Goal: Transaction & Acquisition: Purchase product/service

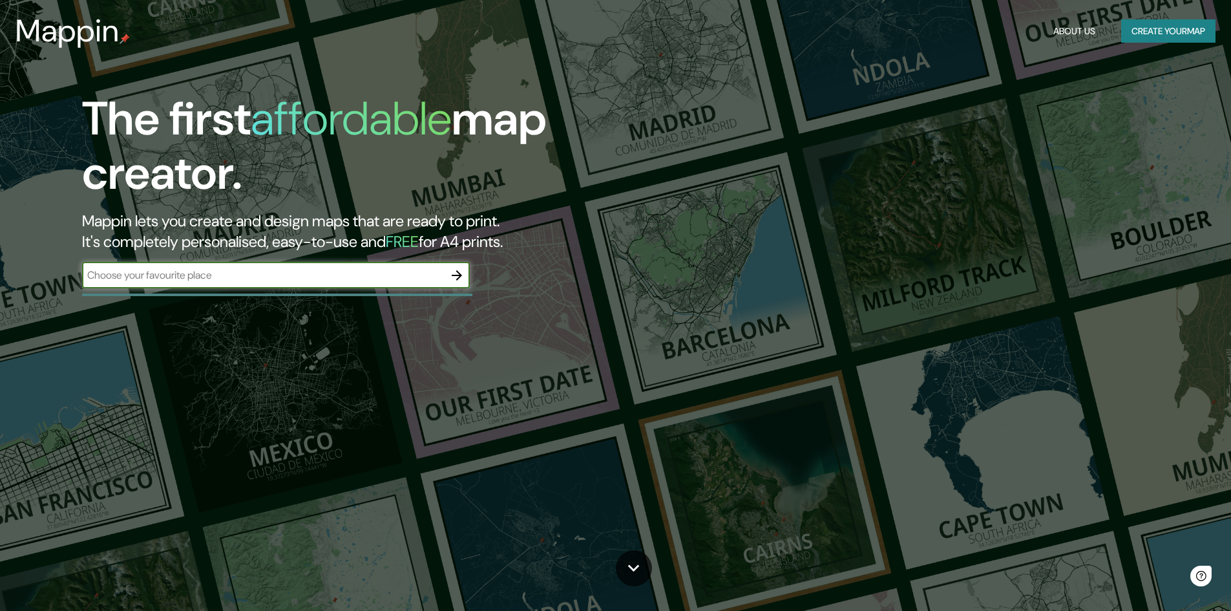
click at [264, 281] on input "text" at bounding box center [263, 275] width 362 height 15
type input "nuevo [PERSON_NAME]"
click at [452, 277] on icon "button" at bounding box center [457, 276] width 16 height 16
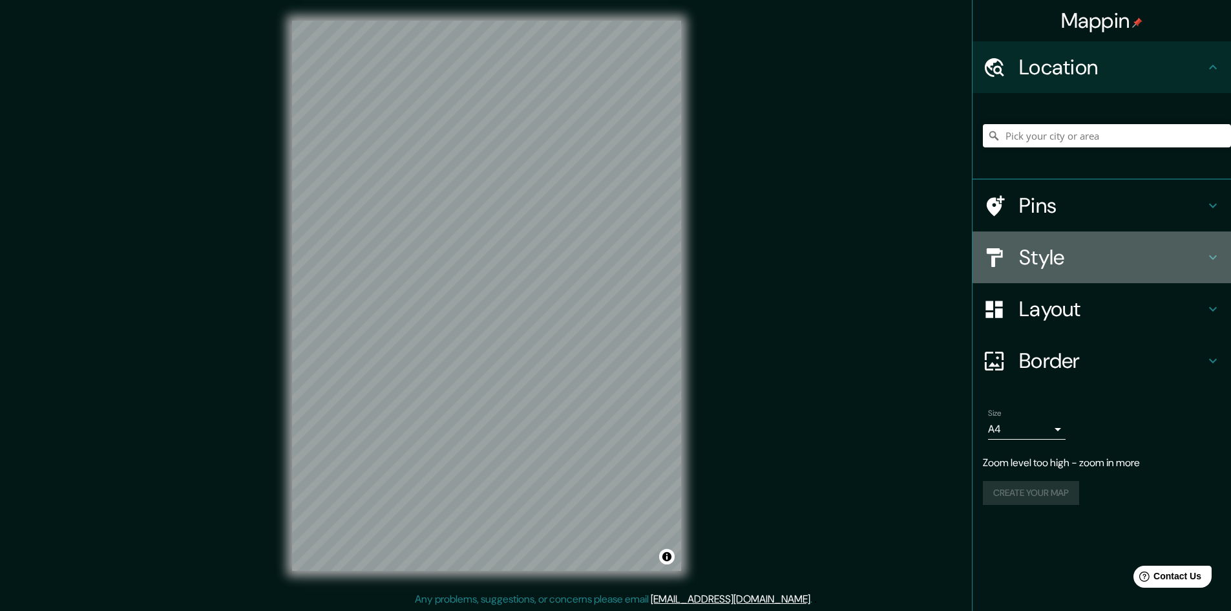
click at [1168, 259] on h4 "Style" at bounding box center [1112, 257] width 186 height 26
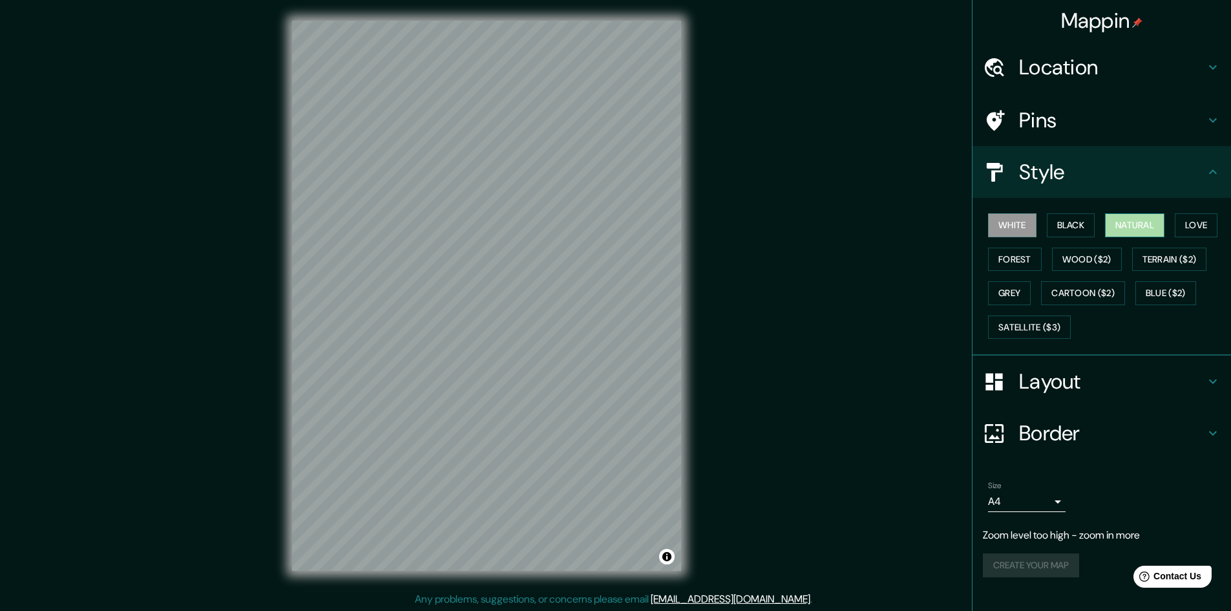
click at [1130, 218] on button "Natural" at bounding box center [1134, 225] width 59 height 24
click at [1068, 317] on button "Satellite ($3)" at bounding box center [1029, 327] width 83 height 24
click at [1154, 229] on button "Natural" at bounding box center [1134, 225] width 59 height 24
click at [1173, 246] on div "White Black Natural Love Forest Wood ($2) Terrain ($2) Grey Cartoon ($2) Blue (…" at bounding box center [1107, 276] width 248 height 136
click at [1179, 264] on button "Terrain ($2)" at bounding box center [1169, 260] width 75 height 24
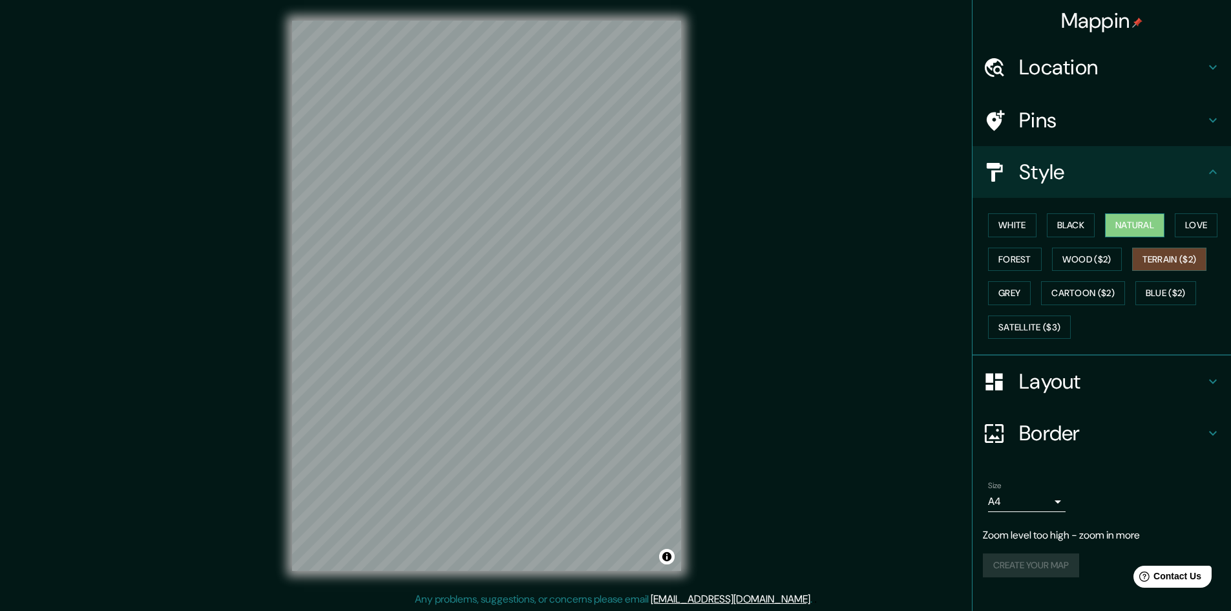
click at [1156, 233] on button "Natural" at bounding box center [1134, 225] width 59 height 24
click at [1028, 261] on button "Forest" at bounding box center [1015, 260] width 54 height 24
click at [1202, 226] on button "Love" at bounding box center [1196, 225] width 43 height 24
click at [1147, 226] on button "Natural" at bounding box center [1134, 225] width 59 height 24
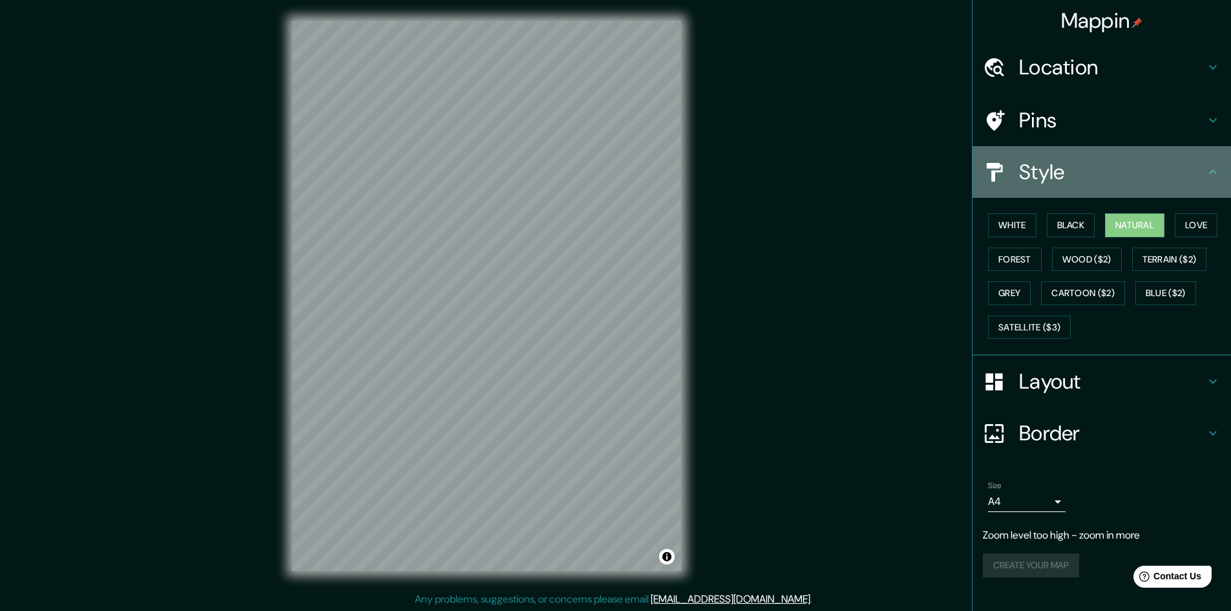
click at [1125, 172] on h4 "Style" at bounding box center [1112, 172] width 186 height 26
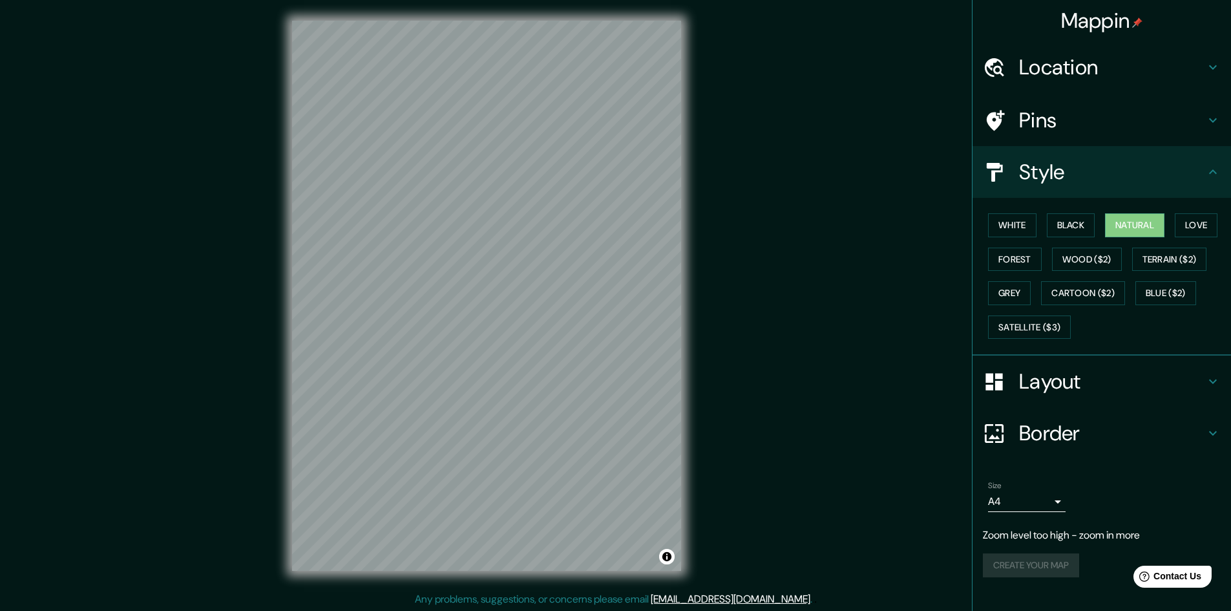
click at [1169, 74] on h4 "Location" at bounding box center [1112, 67] width 186 height 26
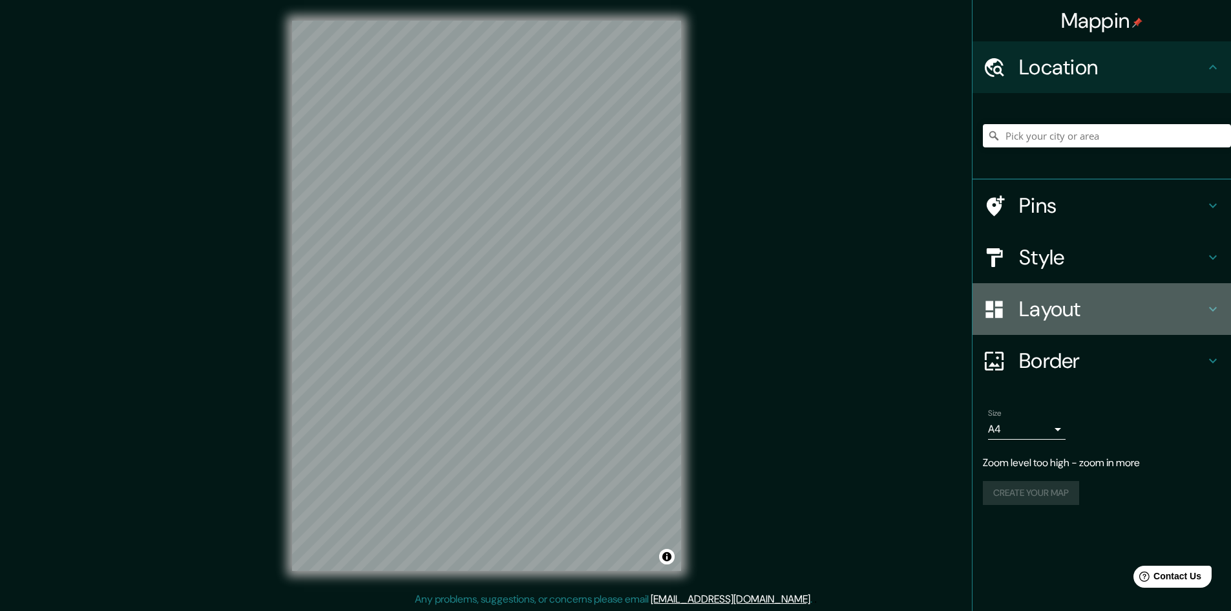
click at [1100, 298] on h4 "Layout" at bounding box center [1112, 309] width 186 height 26
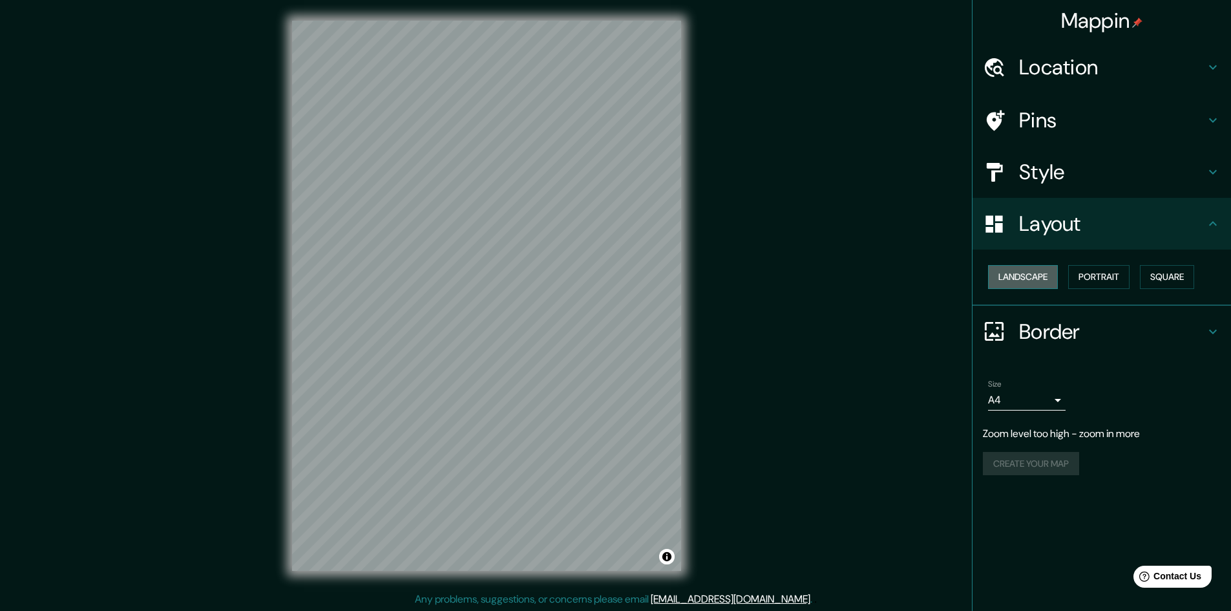
click at [1041, 284] on button "Landscape" at bounding box center [1023, 277] width 70 height 24
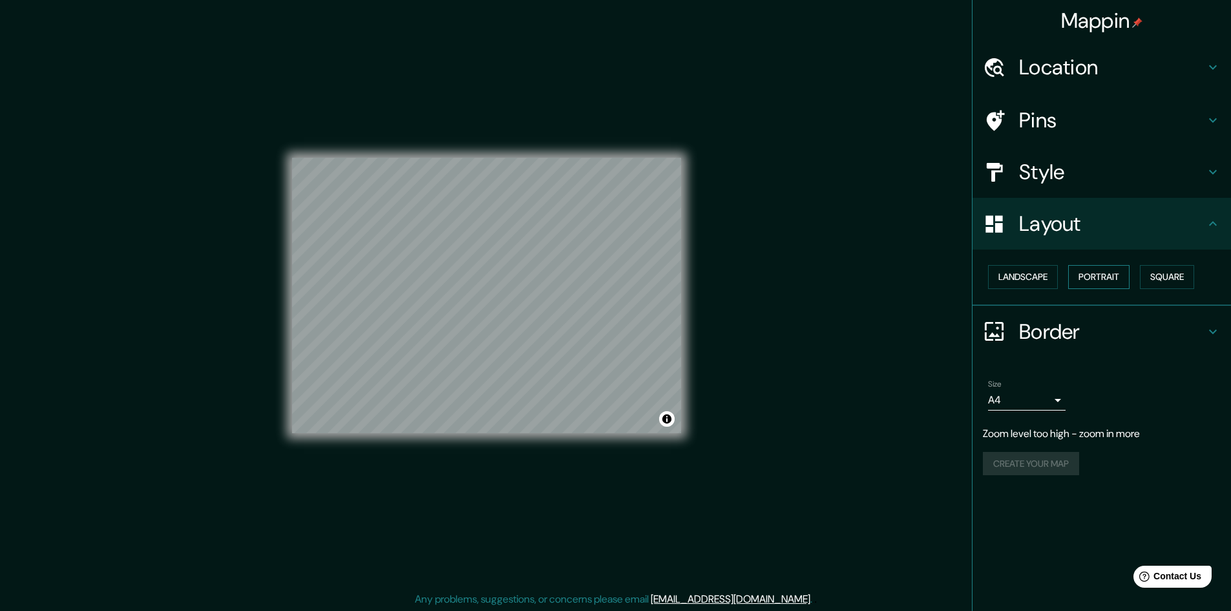
click at [1099, 281] on button "Portrait" at bounding box center [1098, 277] width 61 height 24
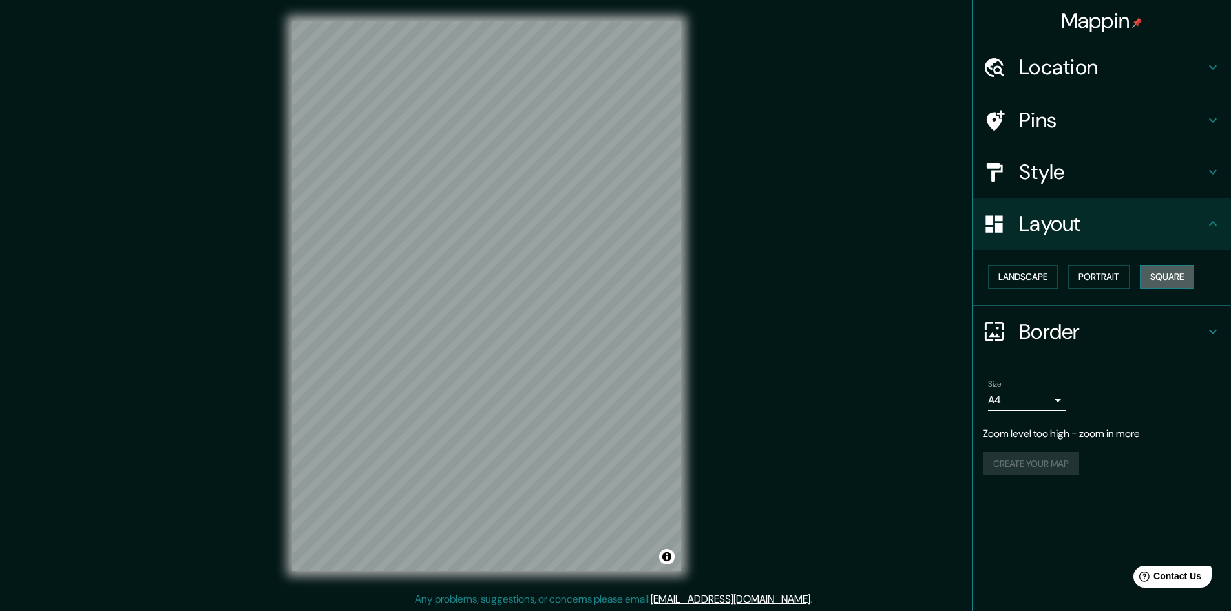
click at [1159, 278] on button "Square" at bounding box center [1167, 277] width 54 height 24
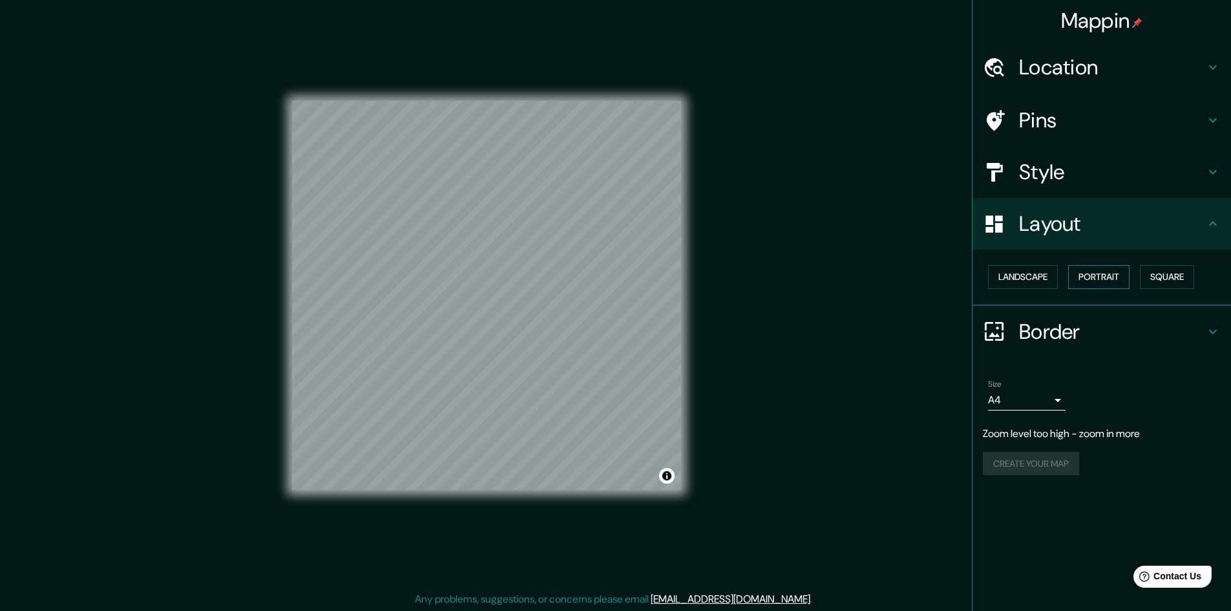
click at [1093, 279] on button "Portrait" at bounding box center [1098, 277] width 61 height 24
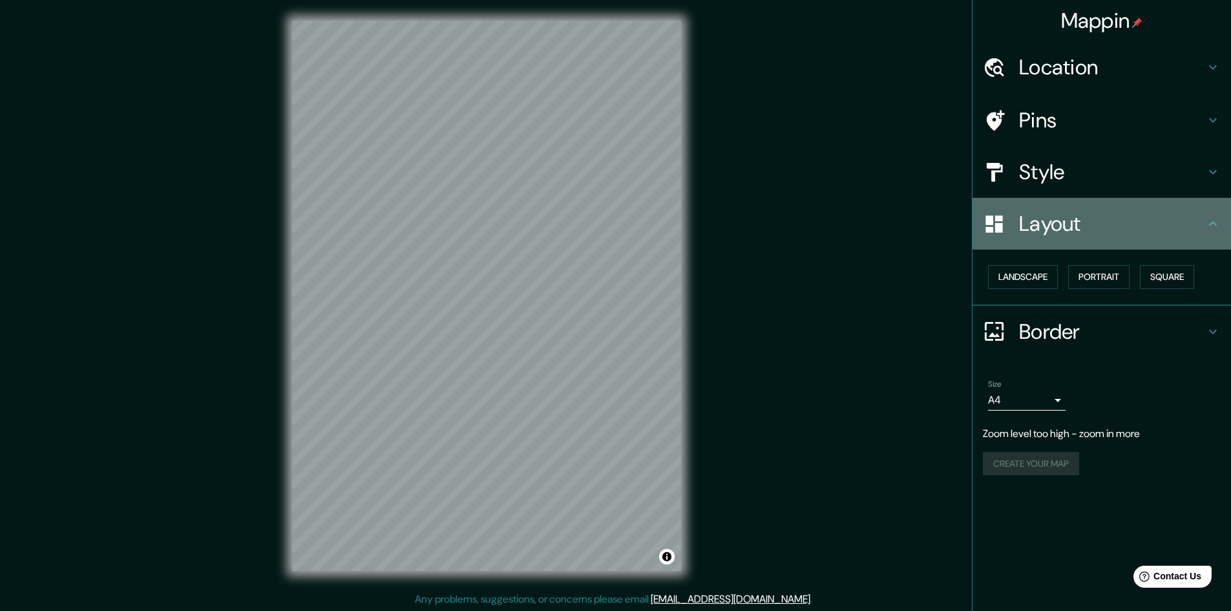
click at [1087, 229] on h4 "Layout" at bounding box center [1112, 224] width 186 height 26
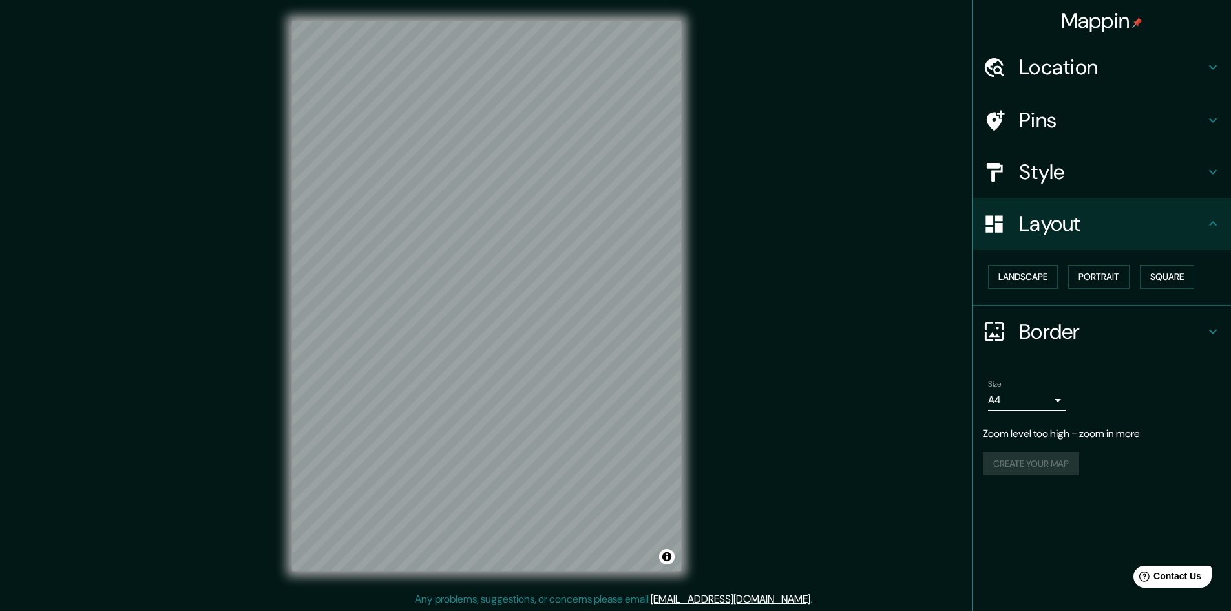
click at [1086, 184] on h4 "Style" at bounding box center [1112, 172] width 186 height 26
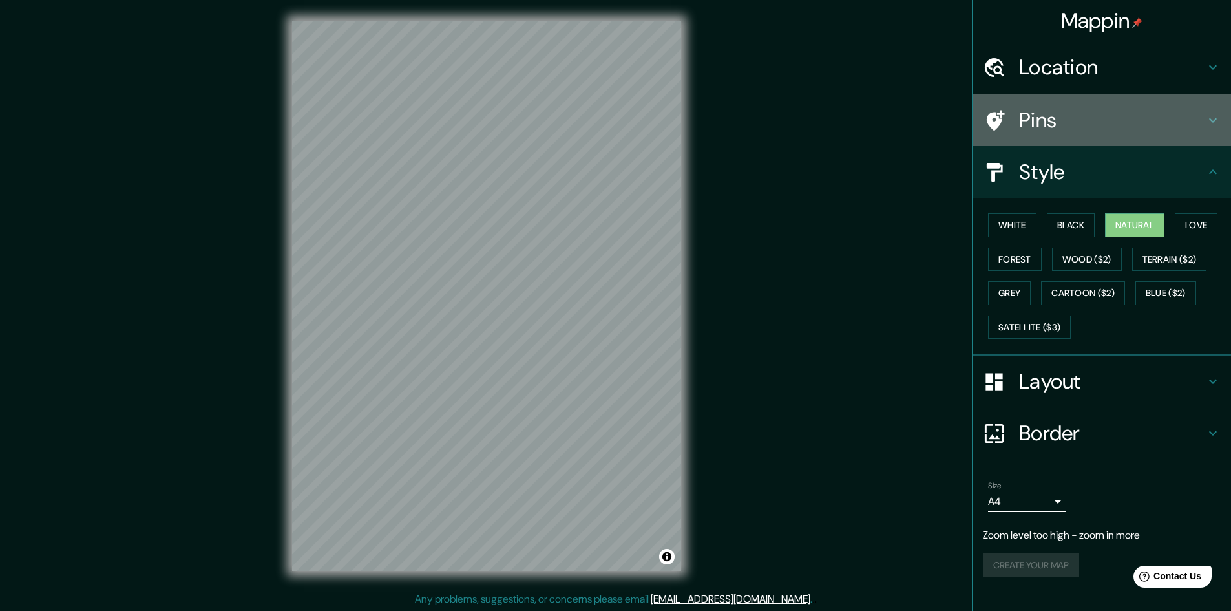
click at [1093, 125] on h4 "Pins" at bounding box center [1112, 120] width 186 height 26
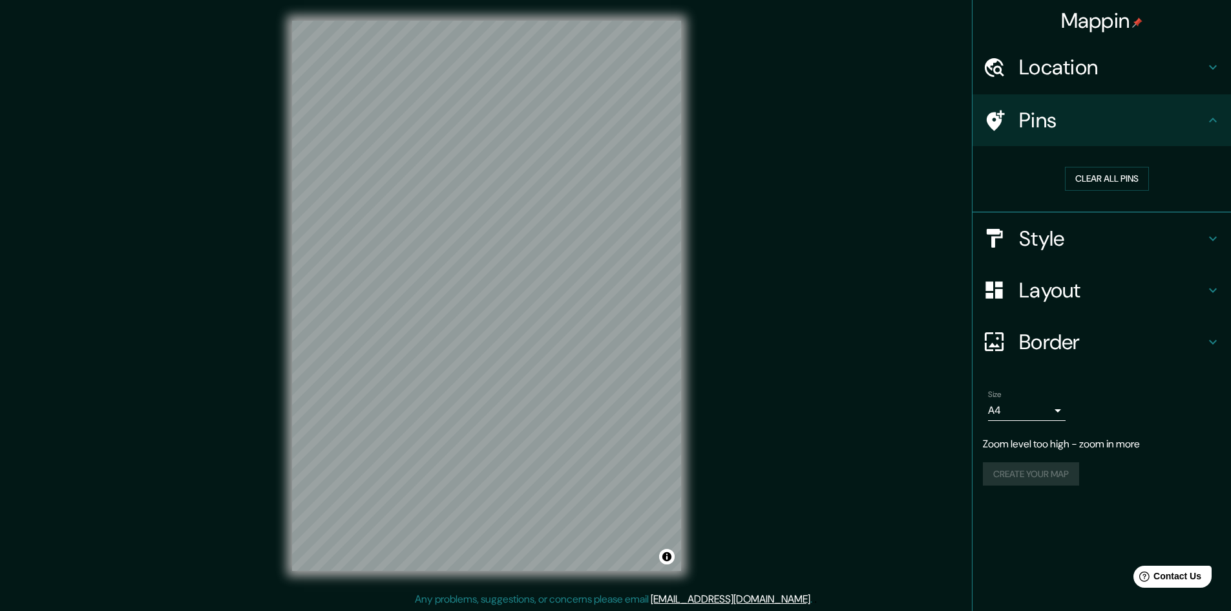
click at [1108, 132] on h4 "Pins" at bounding box center [1112, 120] width 186 height 26
click at [1107, 185] on button "Clear all pins" at bounding box center [1107, 179] width 84 height 24
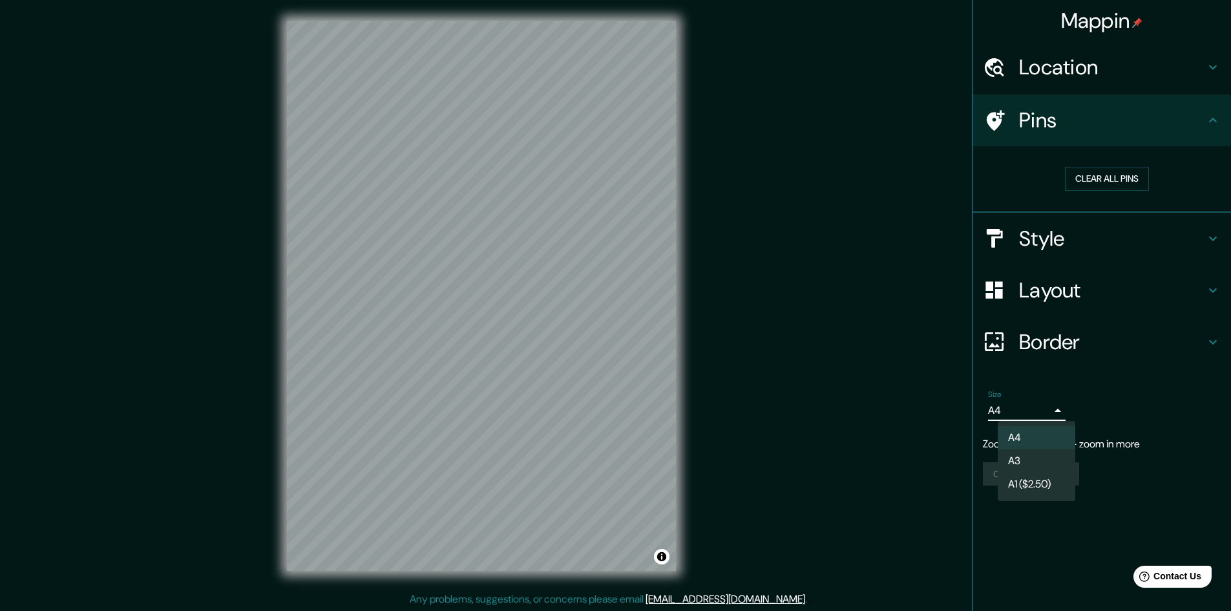
click at [1052, 416] on body "Mappin Location Pins Clear all pins Style Layout Border Choose a border. Hint :…" at bounding box center [615, 305] width 1231 height 611
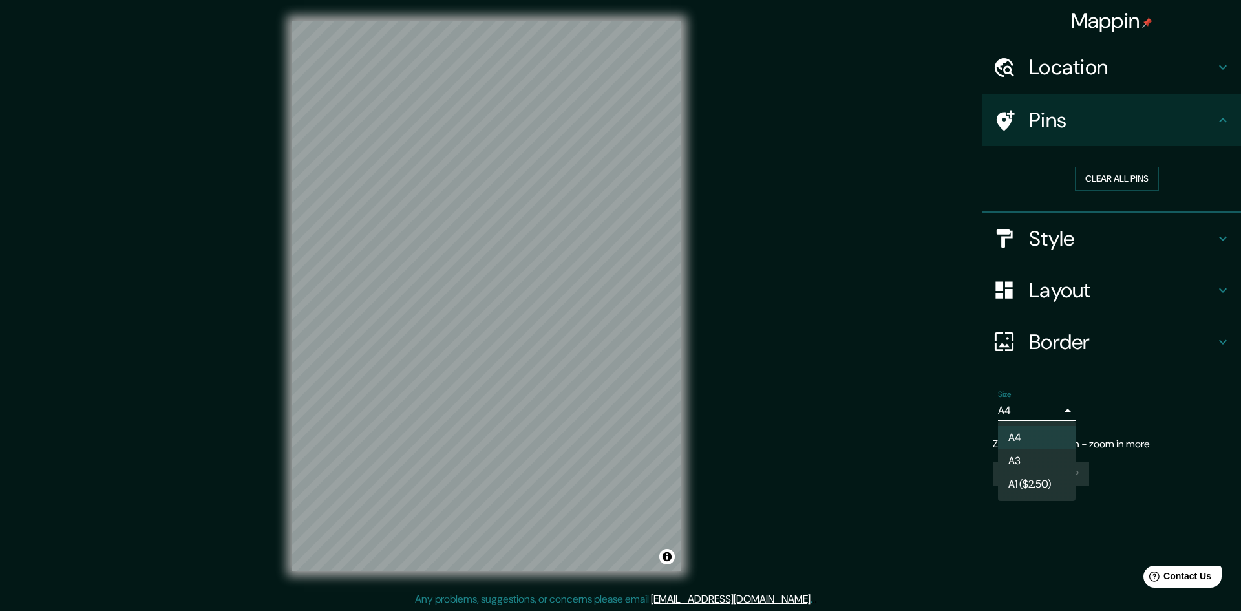
click at [1146, 427] on div at bounding box center [620, 305] width 1241 height 611
